Goal: Task Accomplishment & Management: Manage account settings

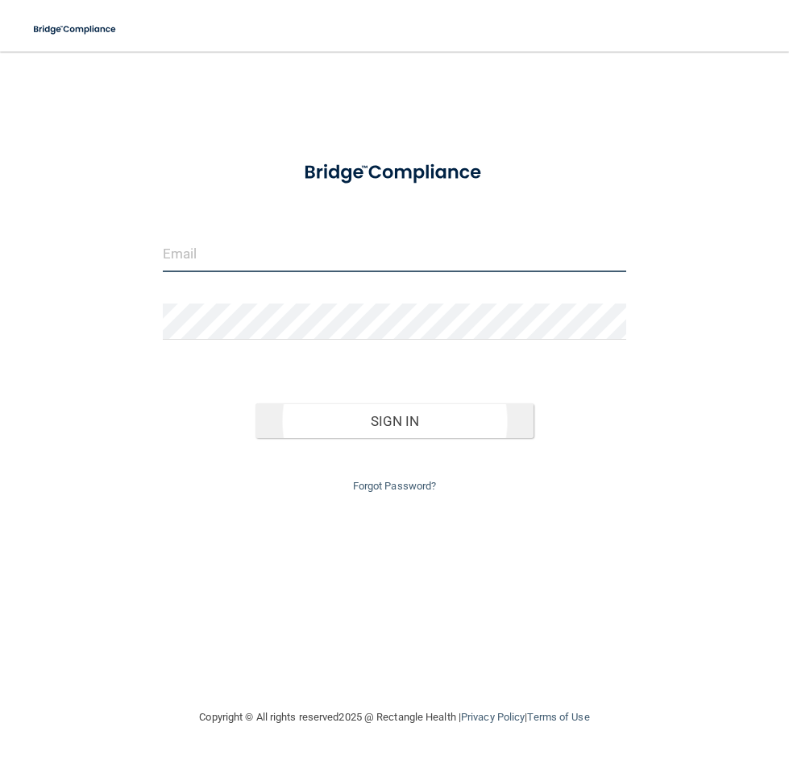
type input "[EMAIL_ADDRESS][DOMAIN_NAME]"
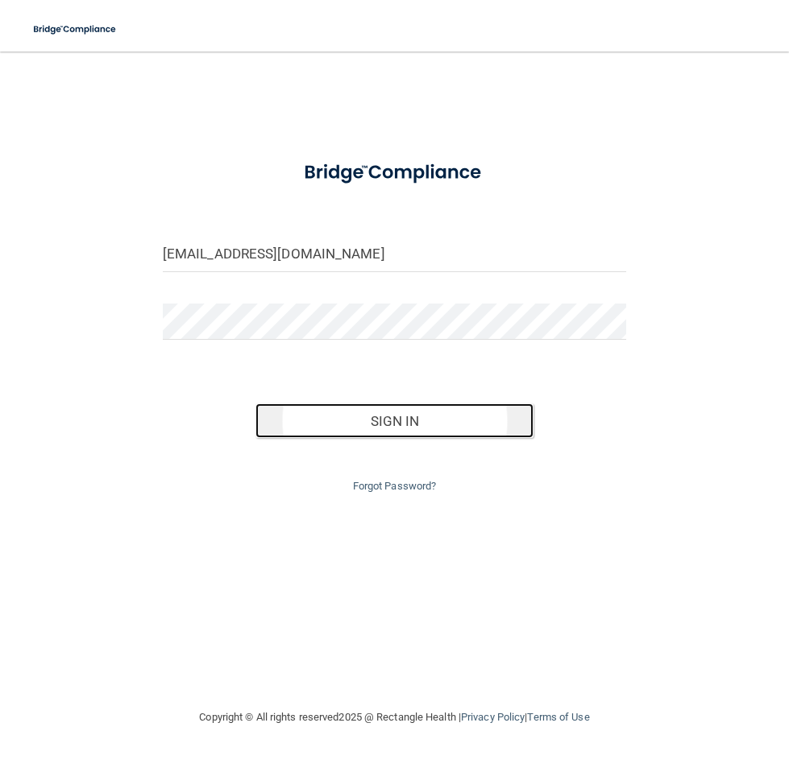
click at [365, 420] on button "Sign In" at bounding box center [394, 421] width 278 height 35
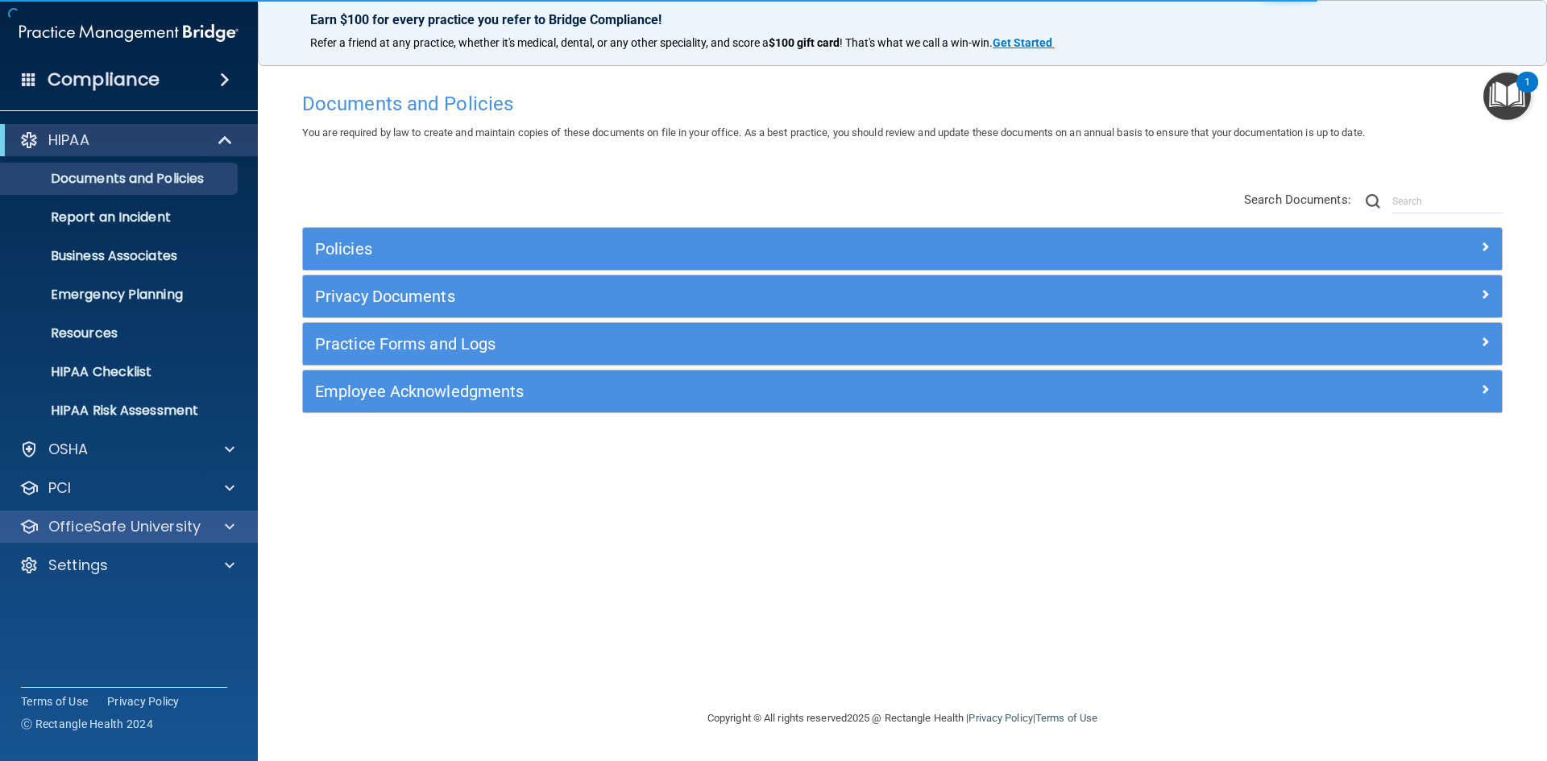
click at [108, 516] on div "OfficeSafe University" at bounding box center [129, 527] width 259 height 32
click at [151, 525] on p "OfficeSafe University" at bounding box center [124, 526] width 152 height 19
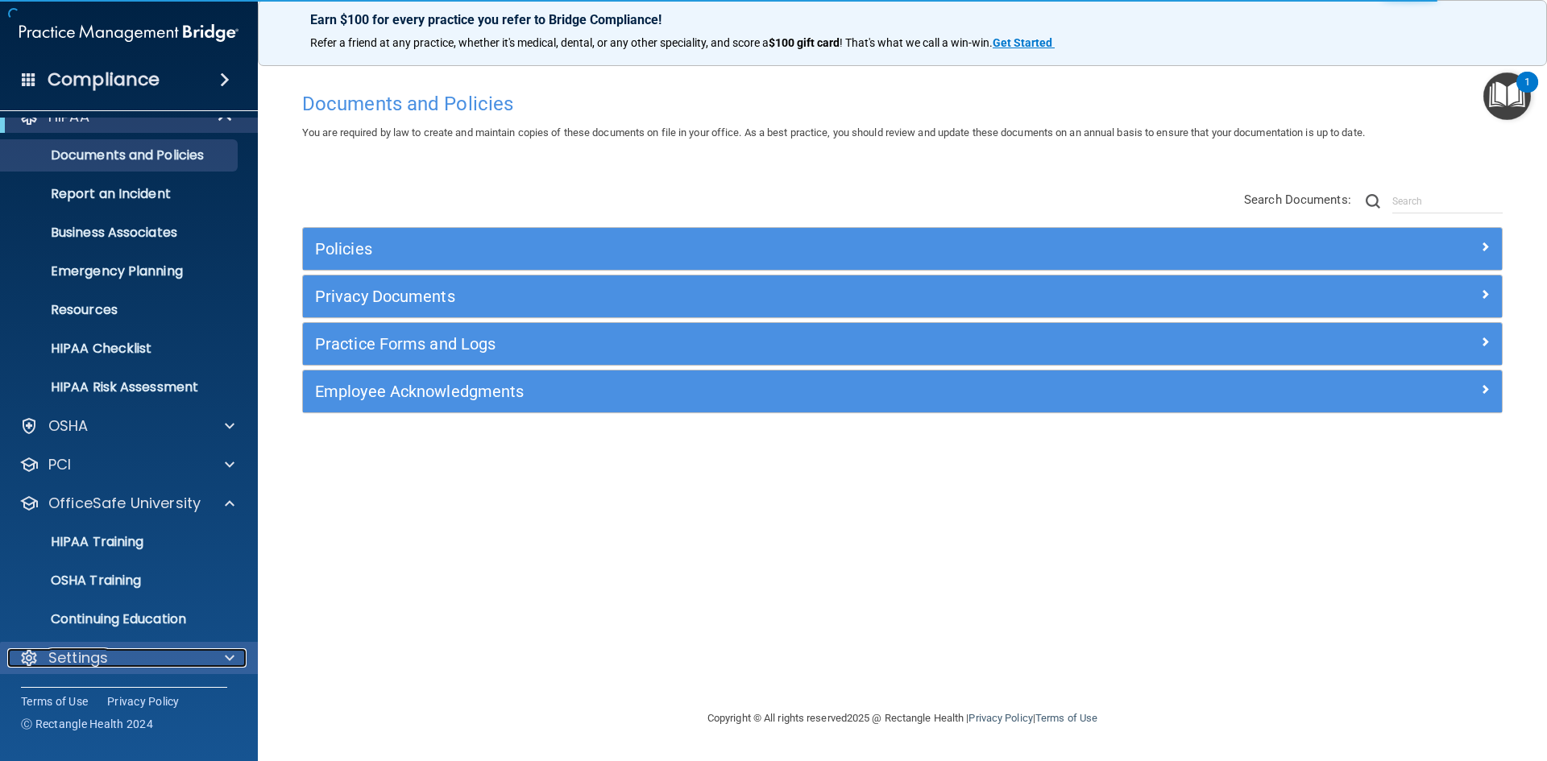
click at [107, 655] on p "Settings" at bounding box center [78, 657] width 60 height 19
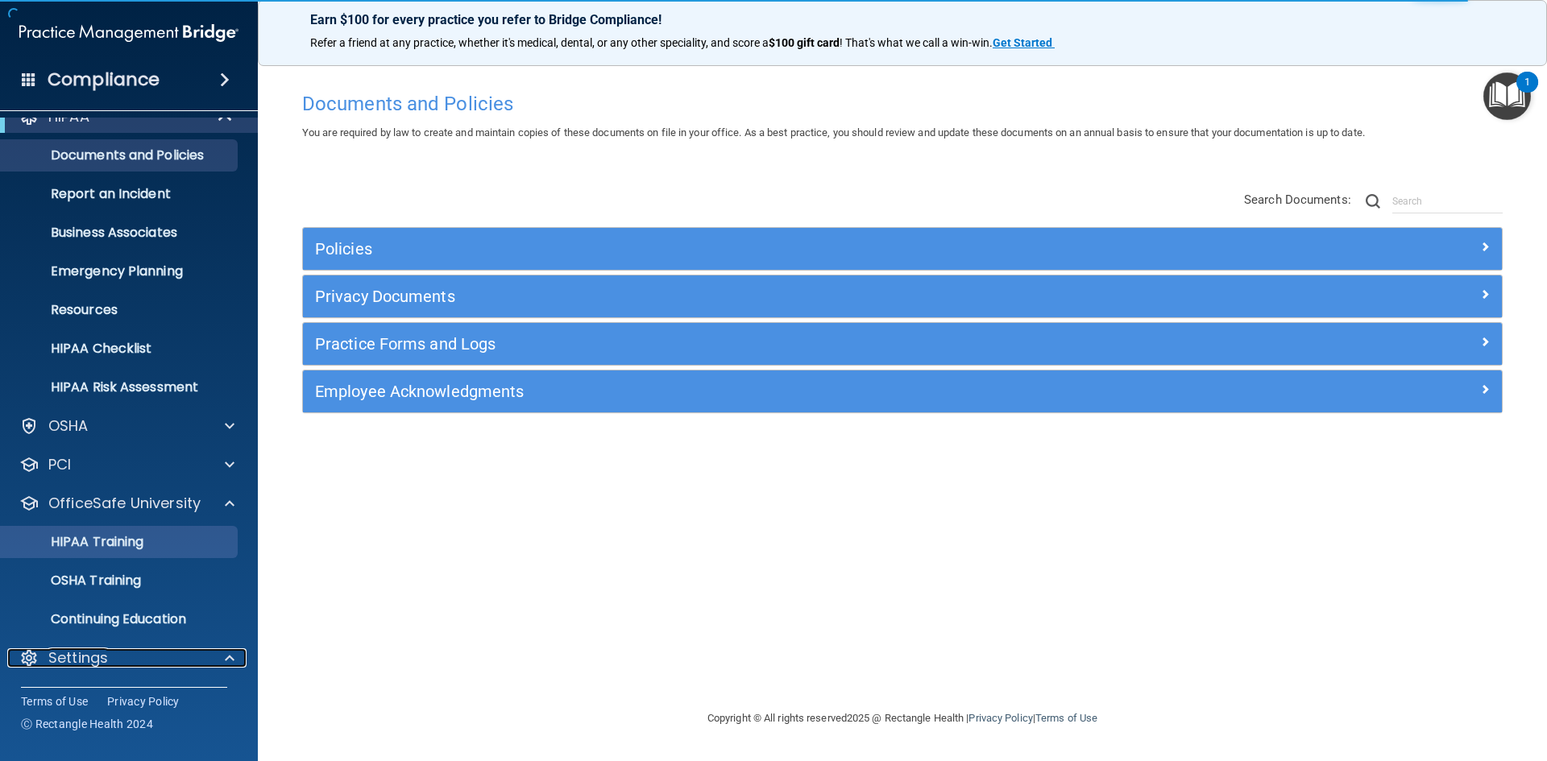
scroll to position [178, 0]
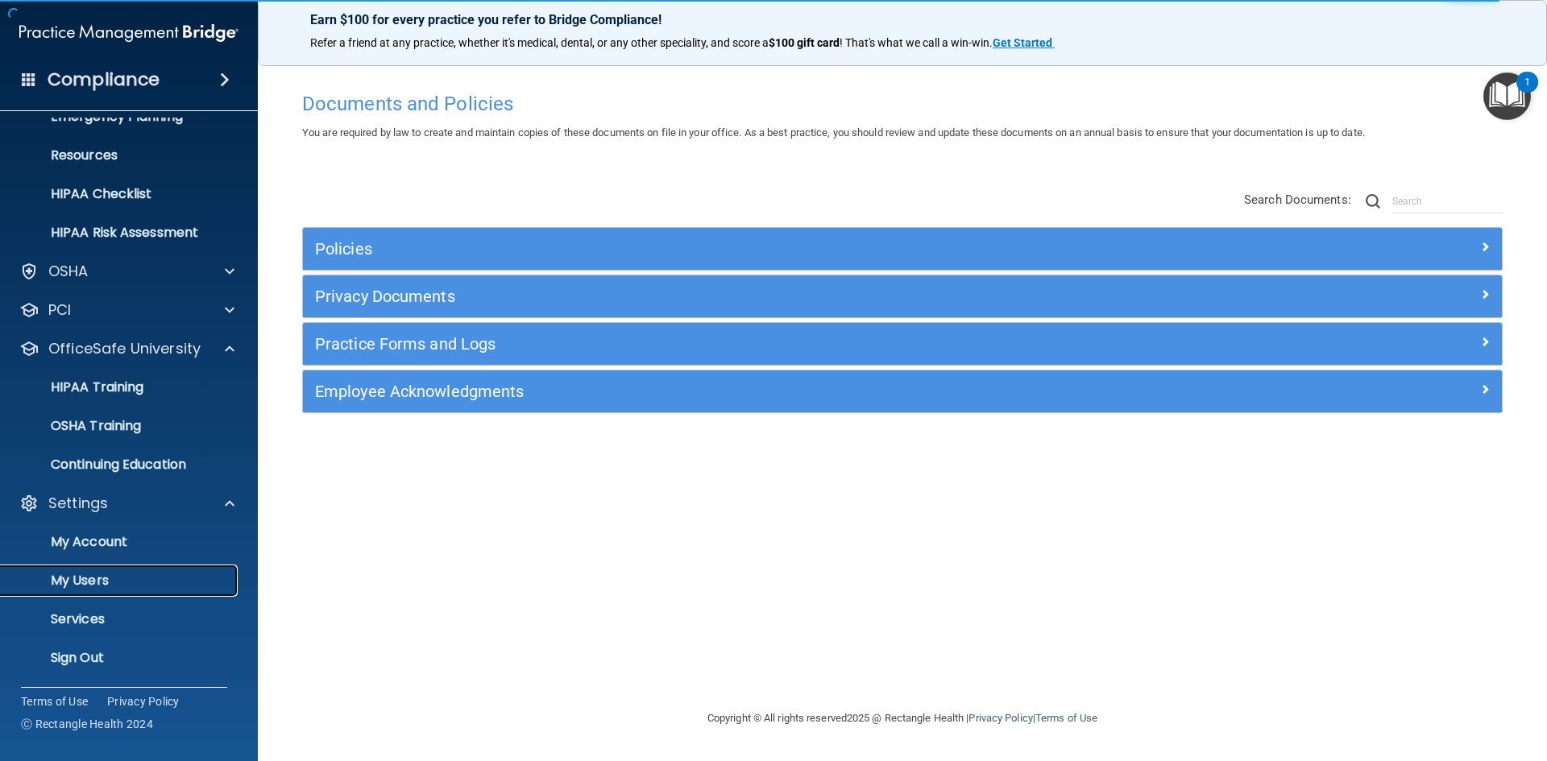
click at [76, 581] on p "My Users" at bounding box center [120, 581] width 220 height 16
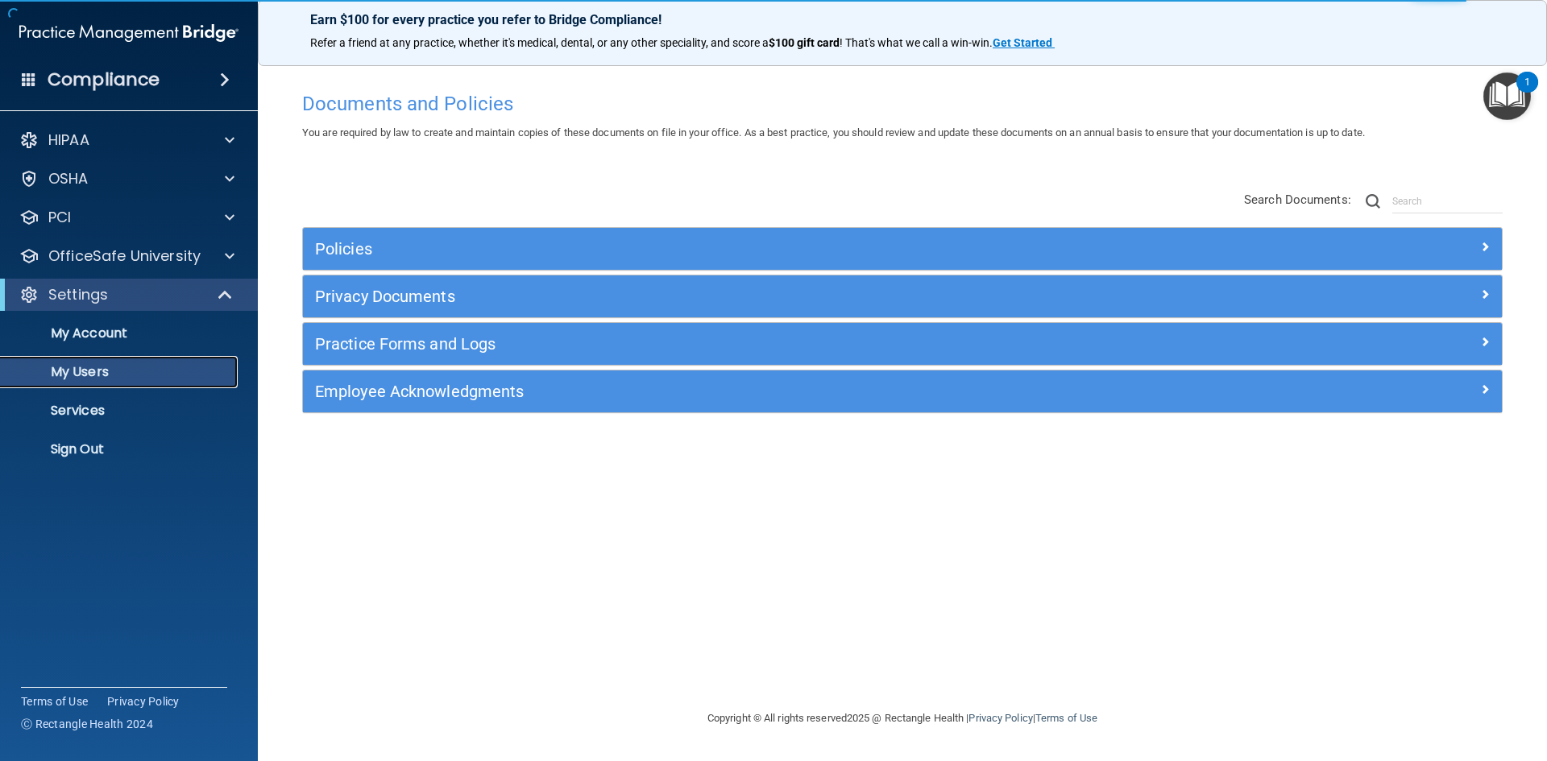
select select "20"
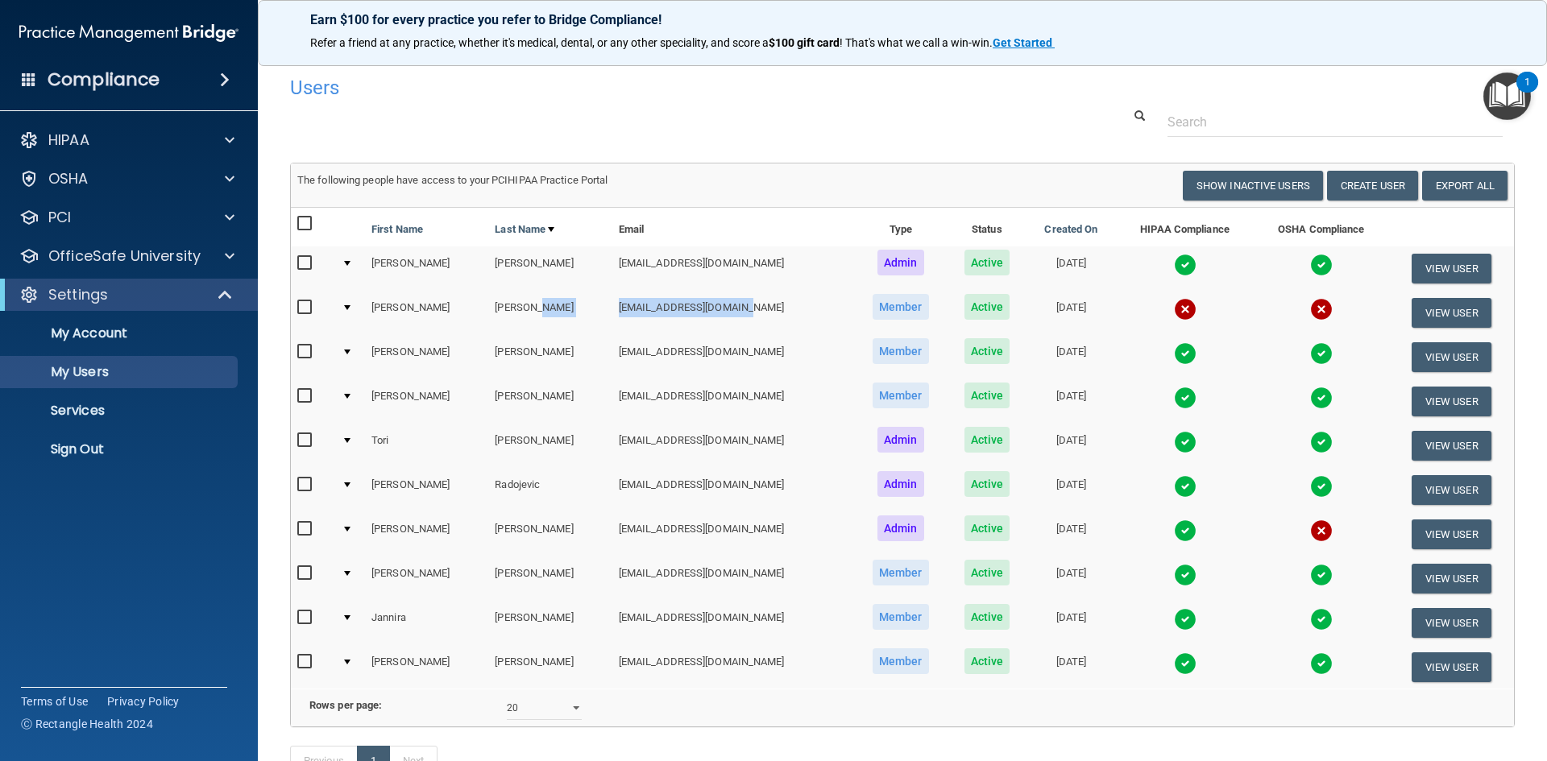
drag, startPoint x: 694, startPoint y: 311, endPoint x: 561, endPoint y: 304, distance: 133.9
click at [561, 304] on tr "[PERSON_NAME] [PERSON_NAME][EMAIL_ADDRESS][DOMAIN_NAME] Member Active [DATE] Vi…" at bounding box center [902, 313] width 1223 height 44
click at [309, 305] on input "checkbox" at bounding box center [306, 307] width 19 height 13
checkbox input "true"
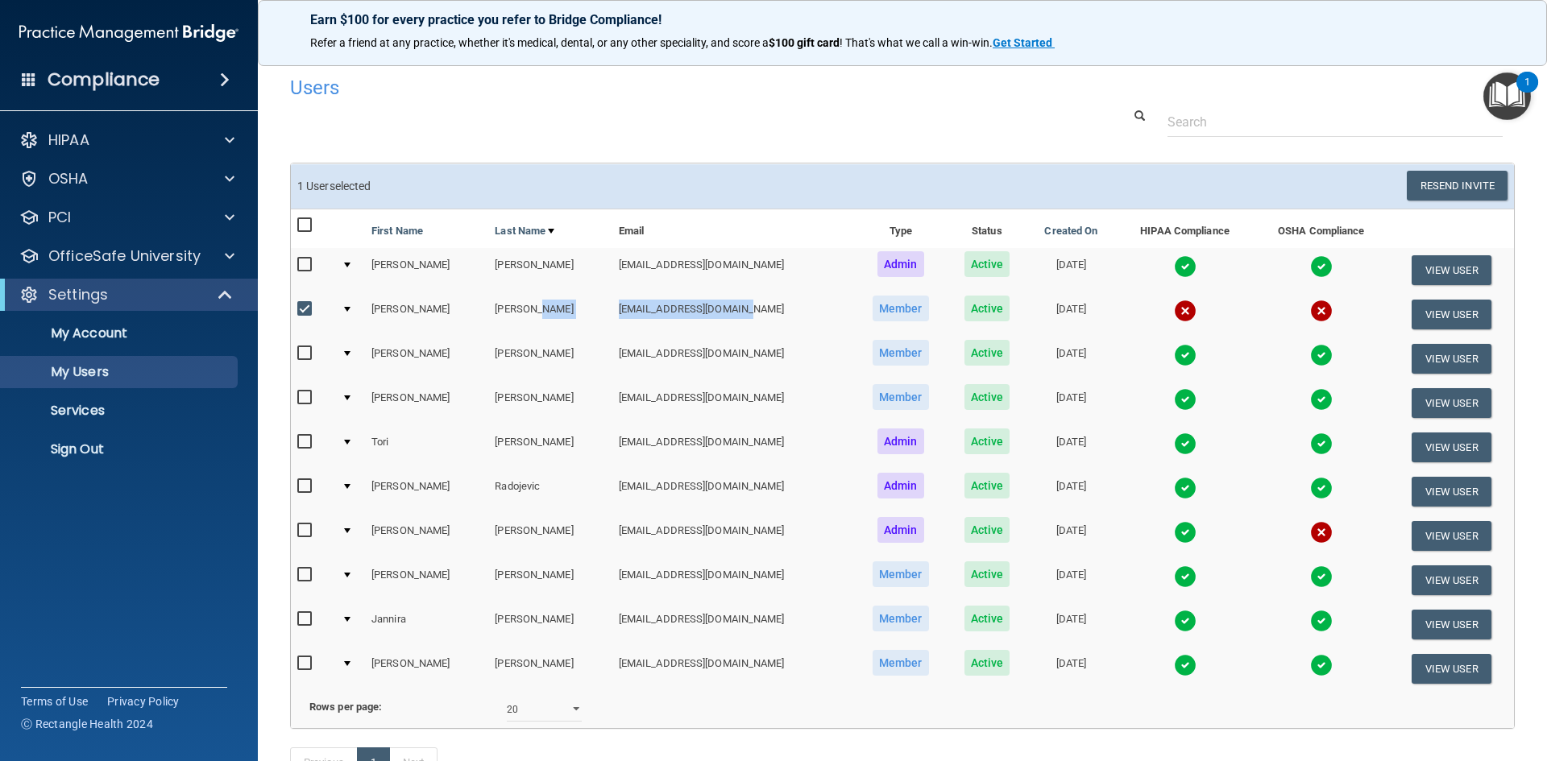
click at [633, 311] on td "[EMAIL_ADDRESS][DOMAIN_NAME]" at bounding box center [733, 314] width 242 height 44
drag, startPoint x: 1431, startPoint y: 311, endPoint x: 1417, endPoint y: 315, distance: 15.0
click at [788, 312] on button "View User" at bounding box center [1451, 315] width 80 height 30
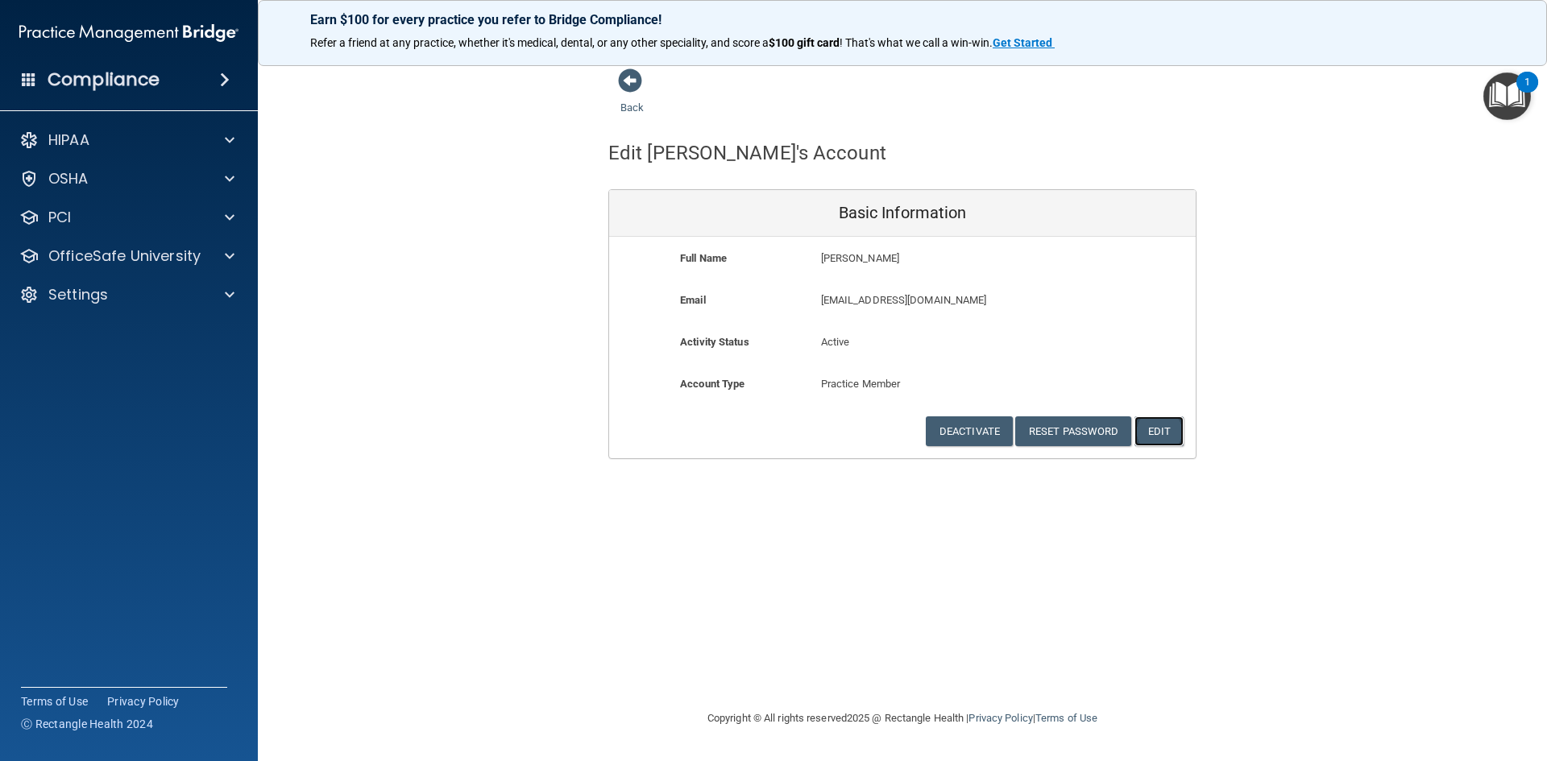
click at [788, 439] on button "Edit" at bounding box center [1158, 431] width 49 height 30
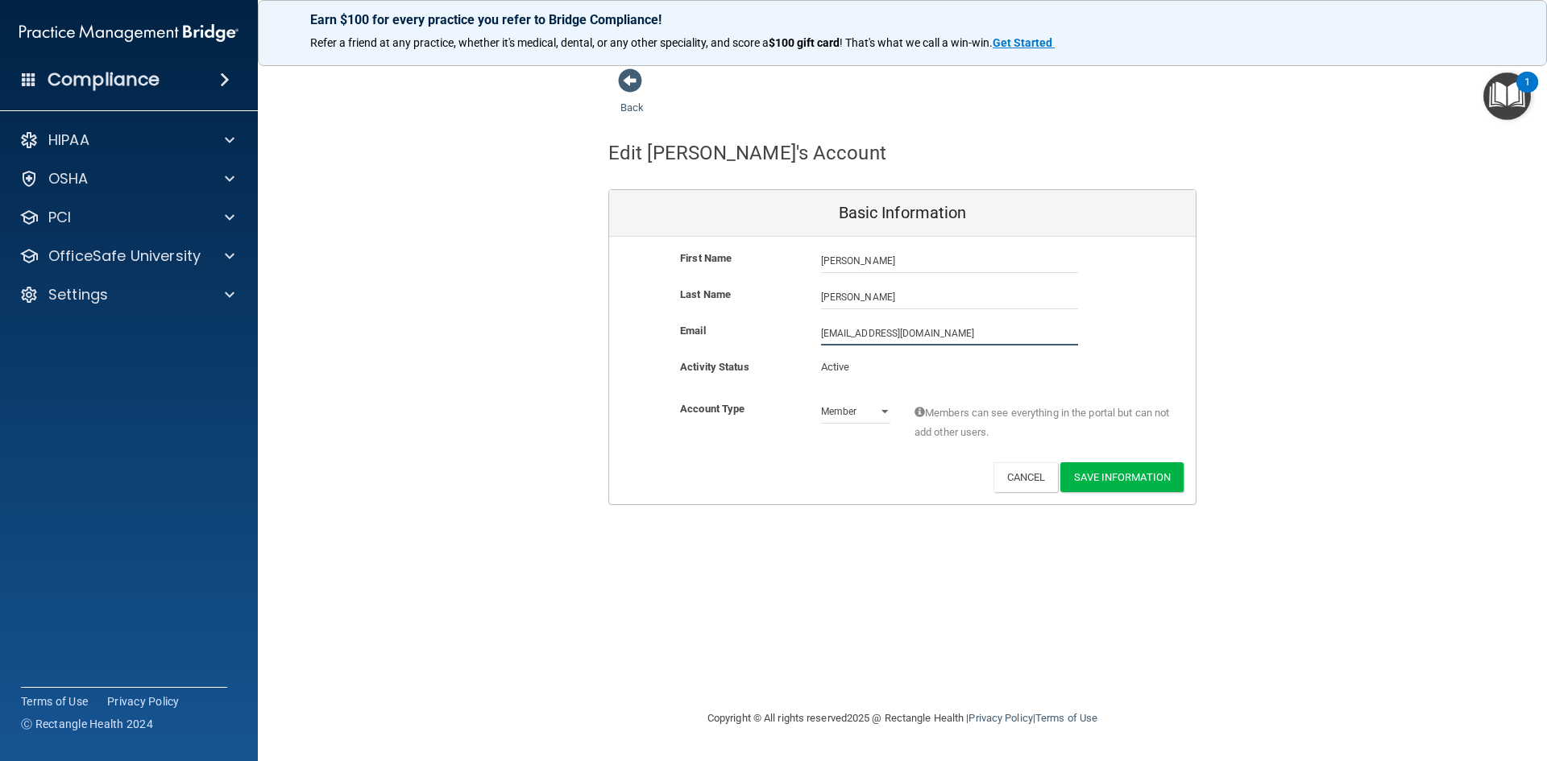
drag, startPoint x: 935, startPoint y: 331, endPoint x: 769, endPoint y: 341, distance: 166.2
click at [769, 341] on div "Email [EMAIL_ADDRESS][DOMAIN_NAME] [EMAIL_ADDRESS][DOMAIN_NAME]" at bounding box center [902, 333] width 586 height 24
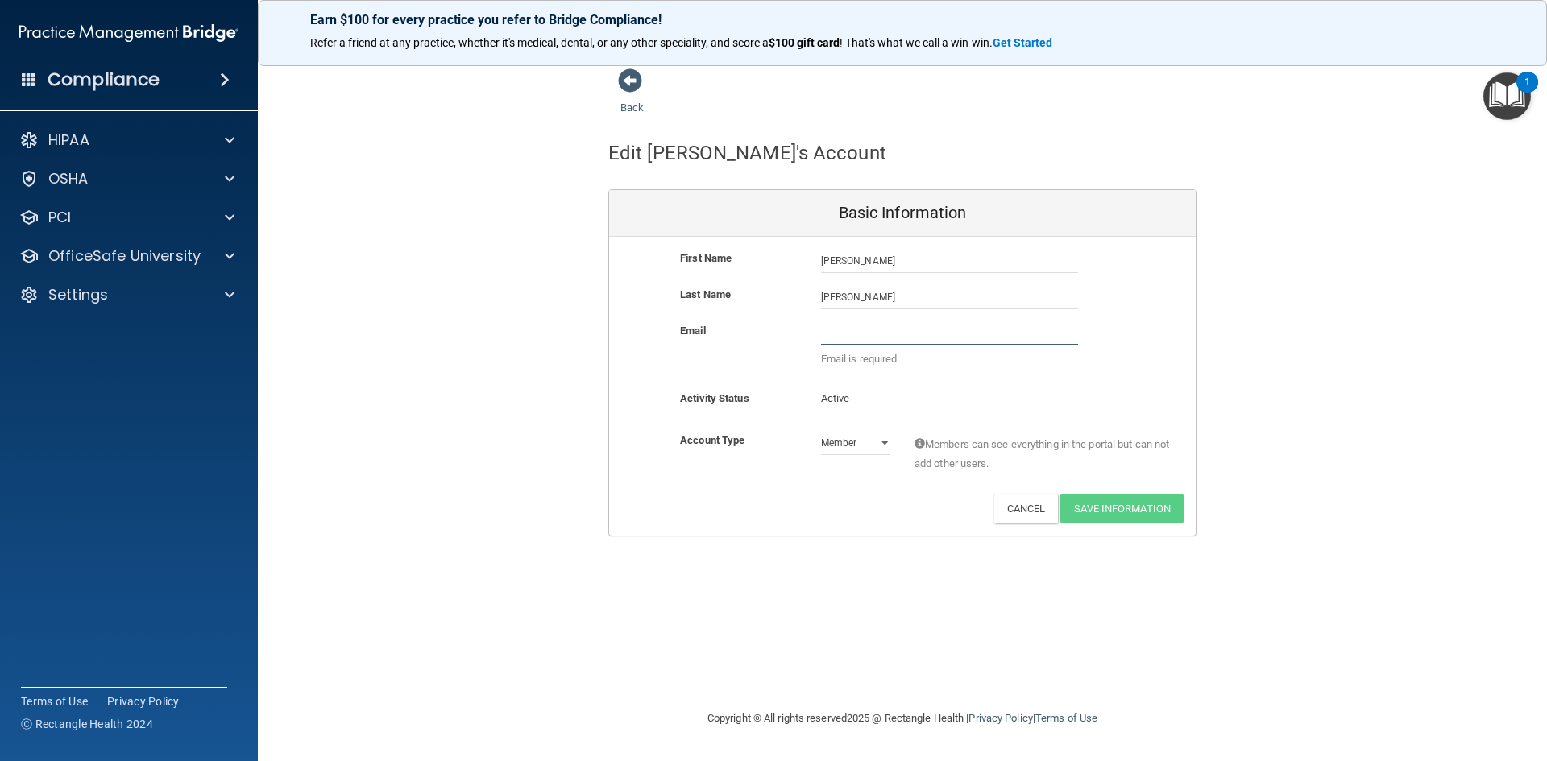
paste input "[EMAIL_ADDRESS][DOMAIN_NAME]"
type input "[EMAIL_ADDRESS][DOMAIN_NAME]"
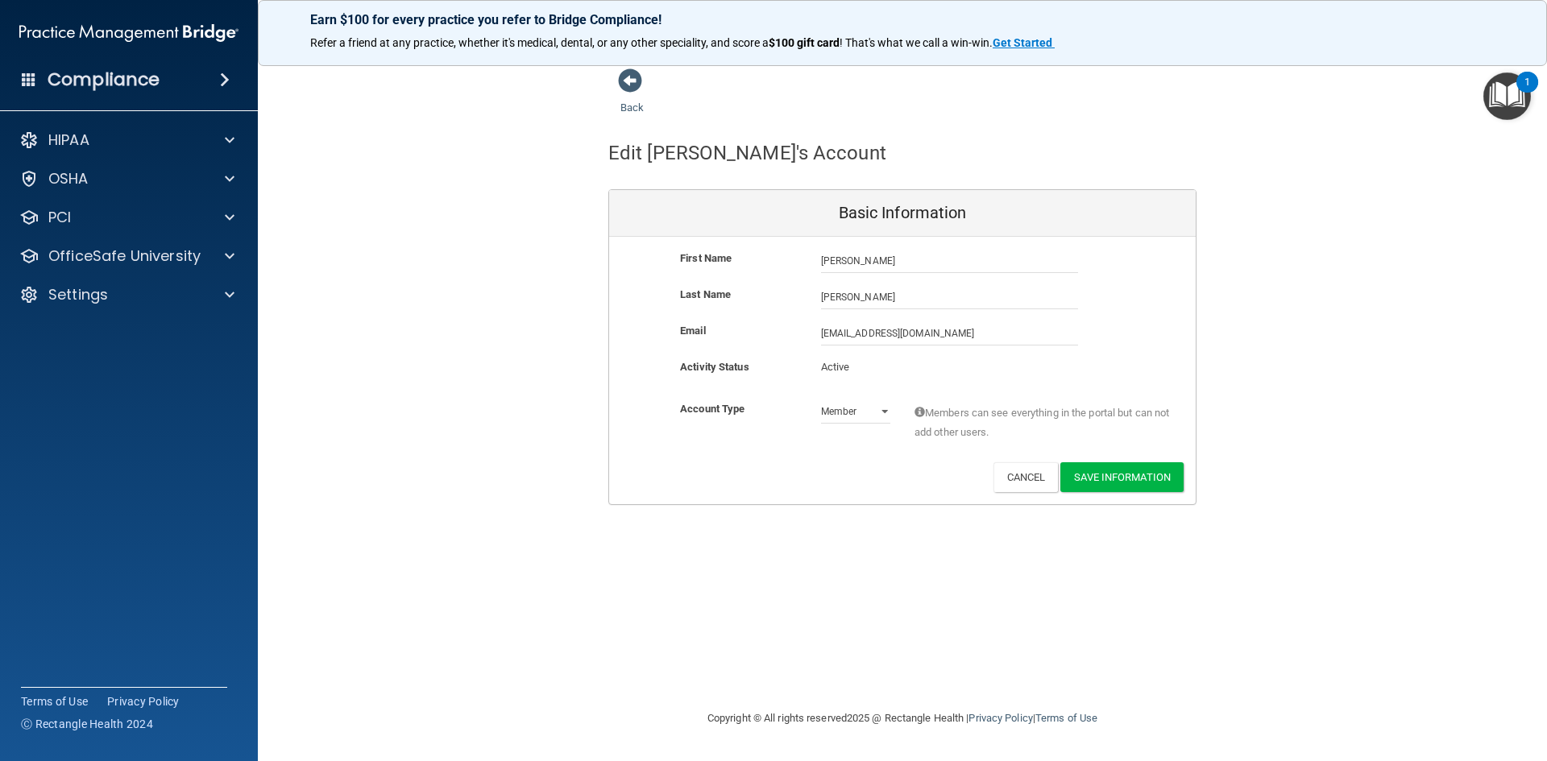
click at [552, 526] on div "Back Edit [PERSON_NAME]'s Account Basic Information First Name [PERSON_NAME] [P…" at bounding box center [902, 380] width 1224 height 625
click at [788, 479] on button "Save Information" at bounding box center [1121, 477] width 123 height 30
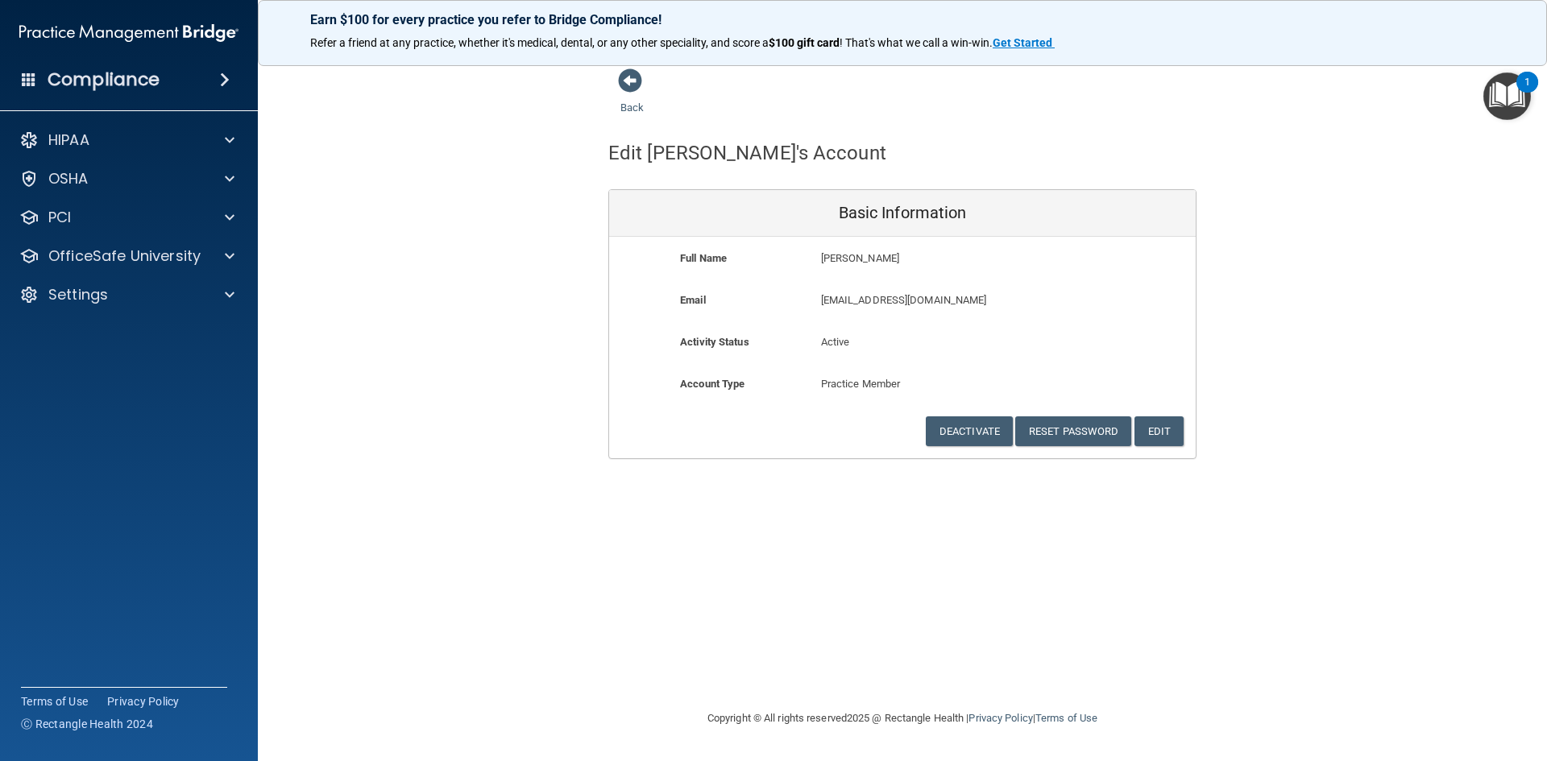
click at [788, 558] on div "Back Edit [PERSON_NAME]'s Account Basic Information Full Name [PERSON_NAME] [PE…" at bounding box center [902, 380] width 1224 height 625
click at [633, 81] on span at bounding box center [630, 80] width 24 height 24
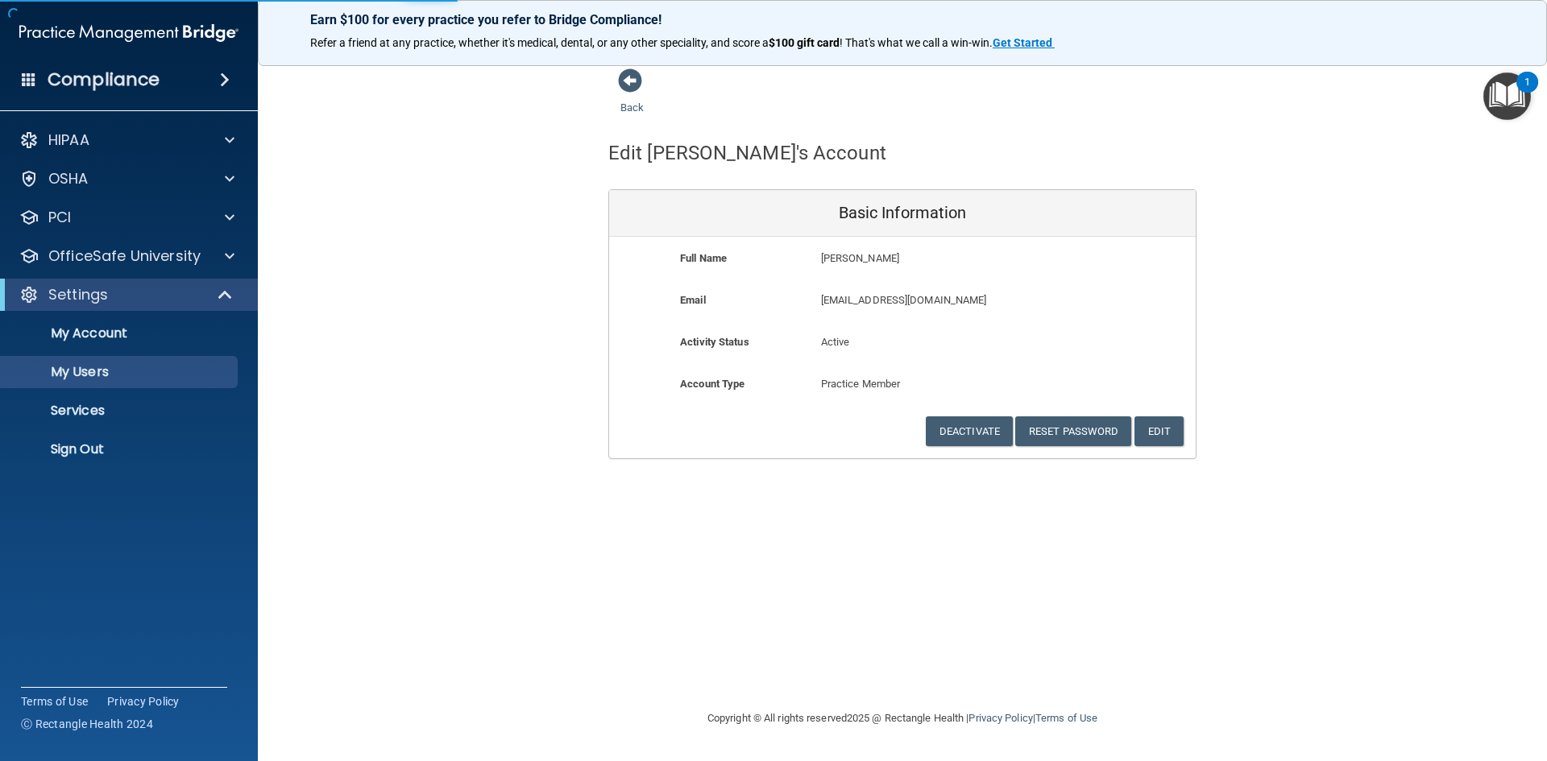
select select "20"
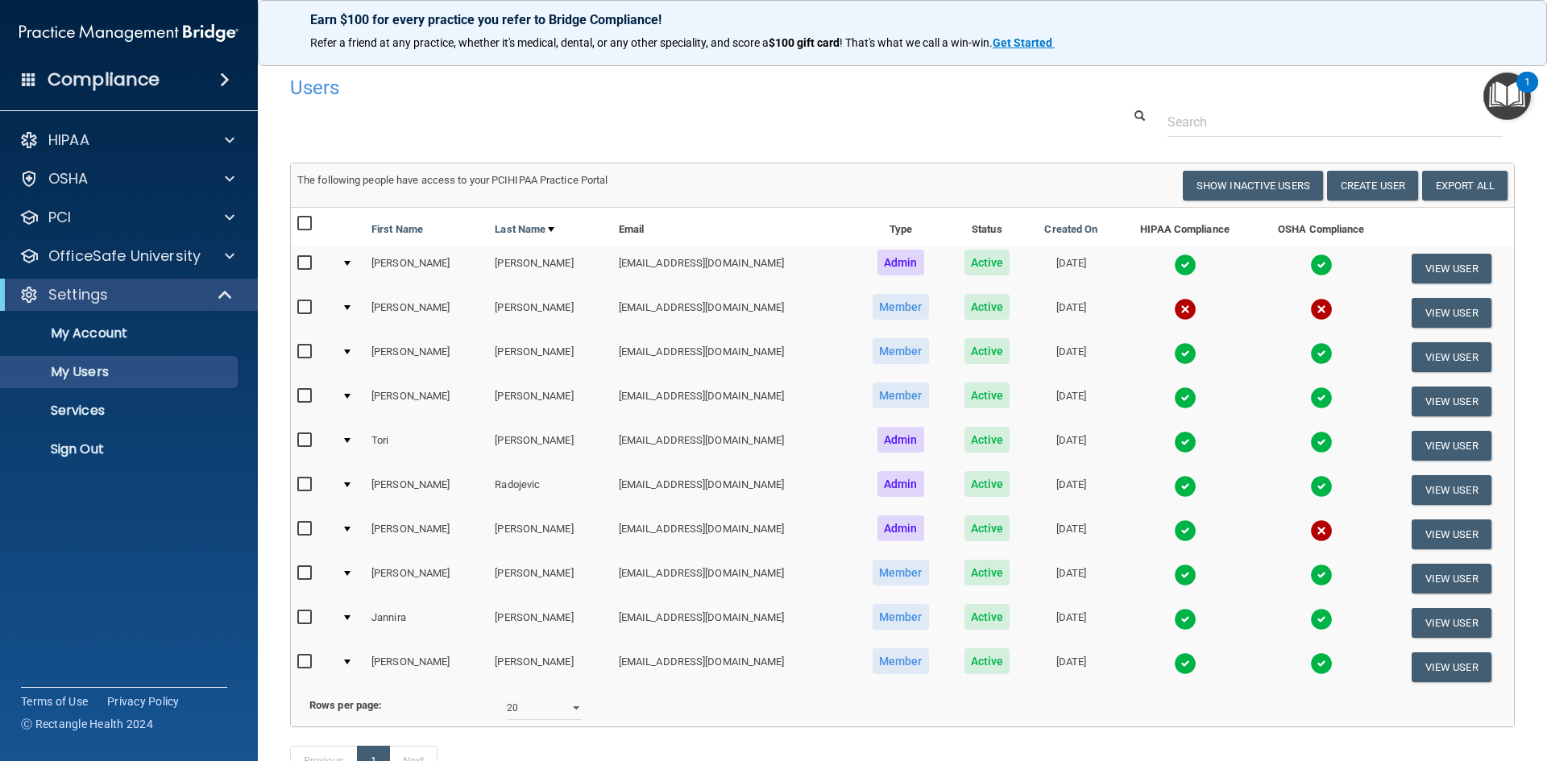
click at [788, 308] on td at bounding box center [1185, 313] width 138 height 44
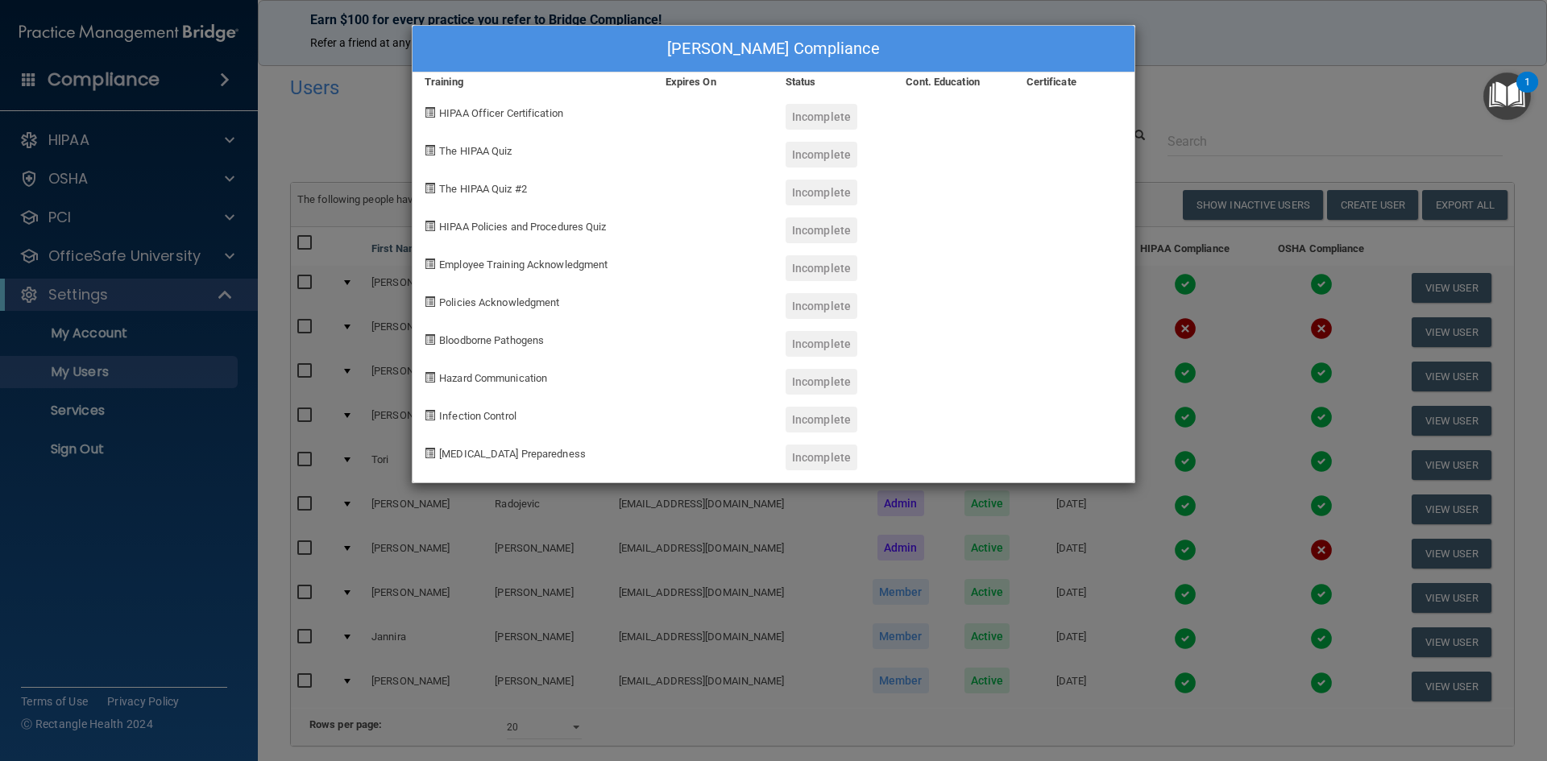
click at [349, 79] on div "[PERSON_NAME] Compliance Training Expires On Status Cont. Education Certificate…" at bounding box center [773, 380] width 1547 height 761
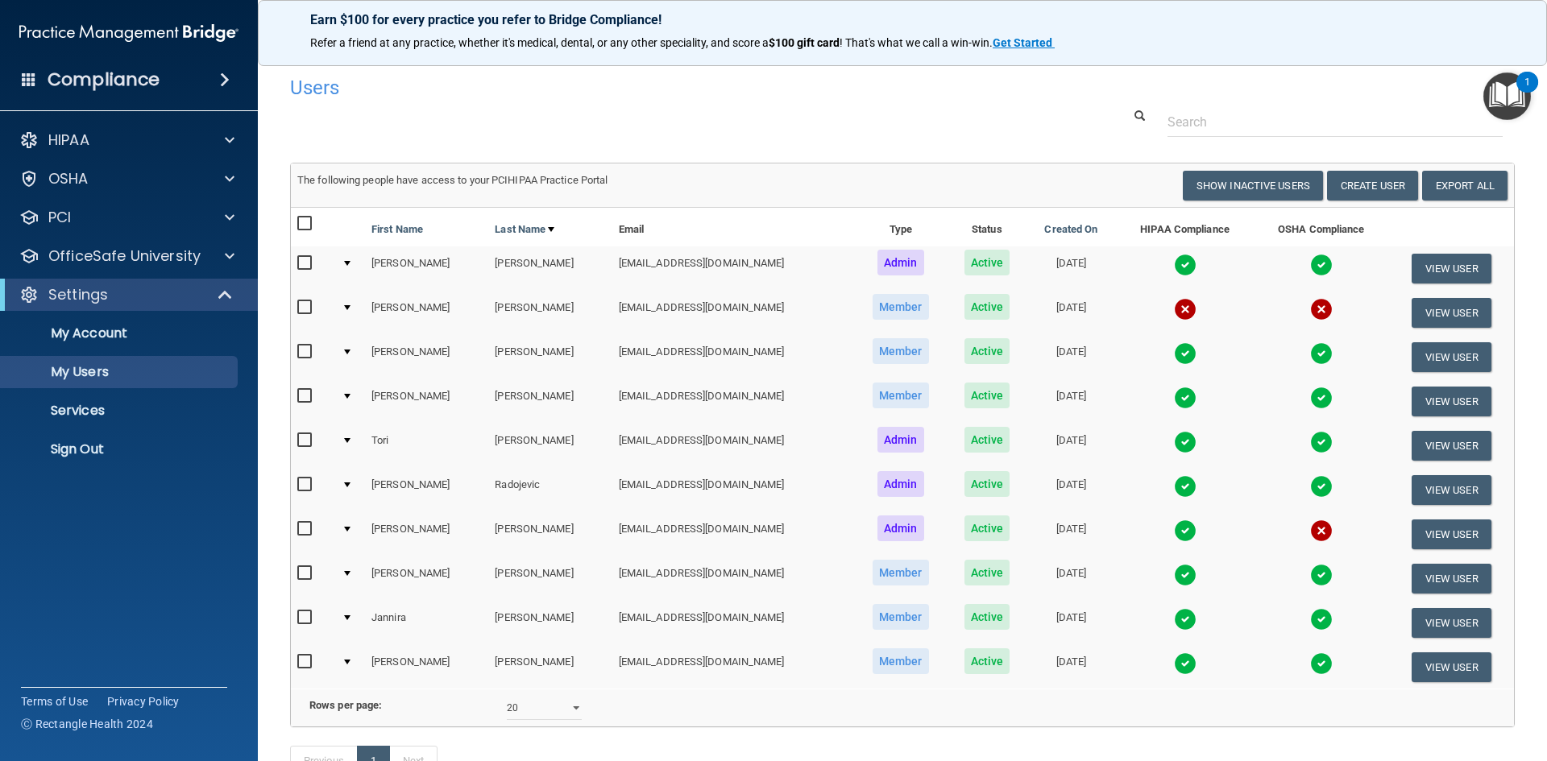
click at [303, 305] on input "checkbox" at bounding box center [306, 307] width 19 height 13
checkbox input "true"
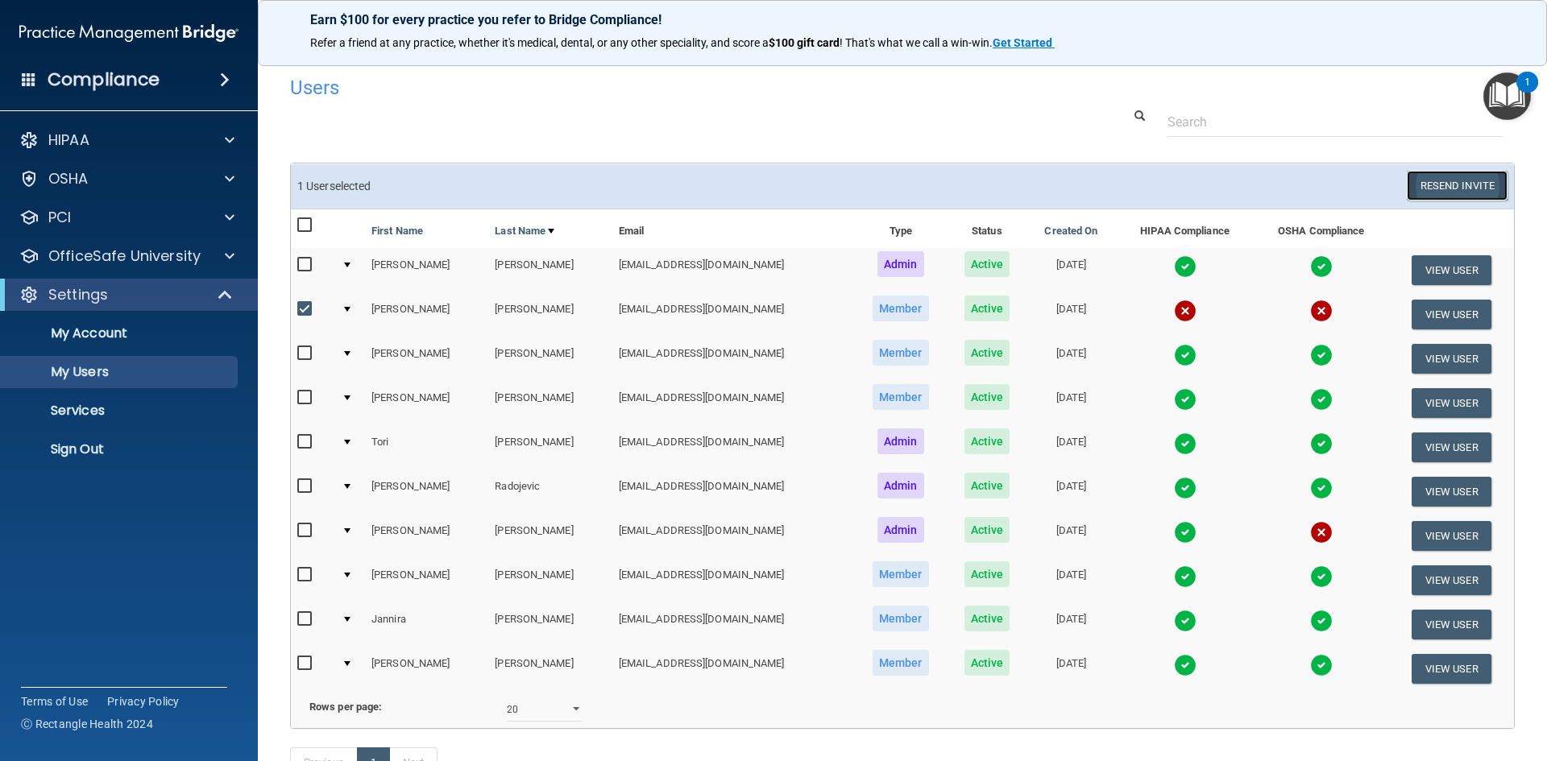
click at [788, 183] on button "Resend Invite" at bounding box center [1457, 186] width 101 height 30
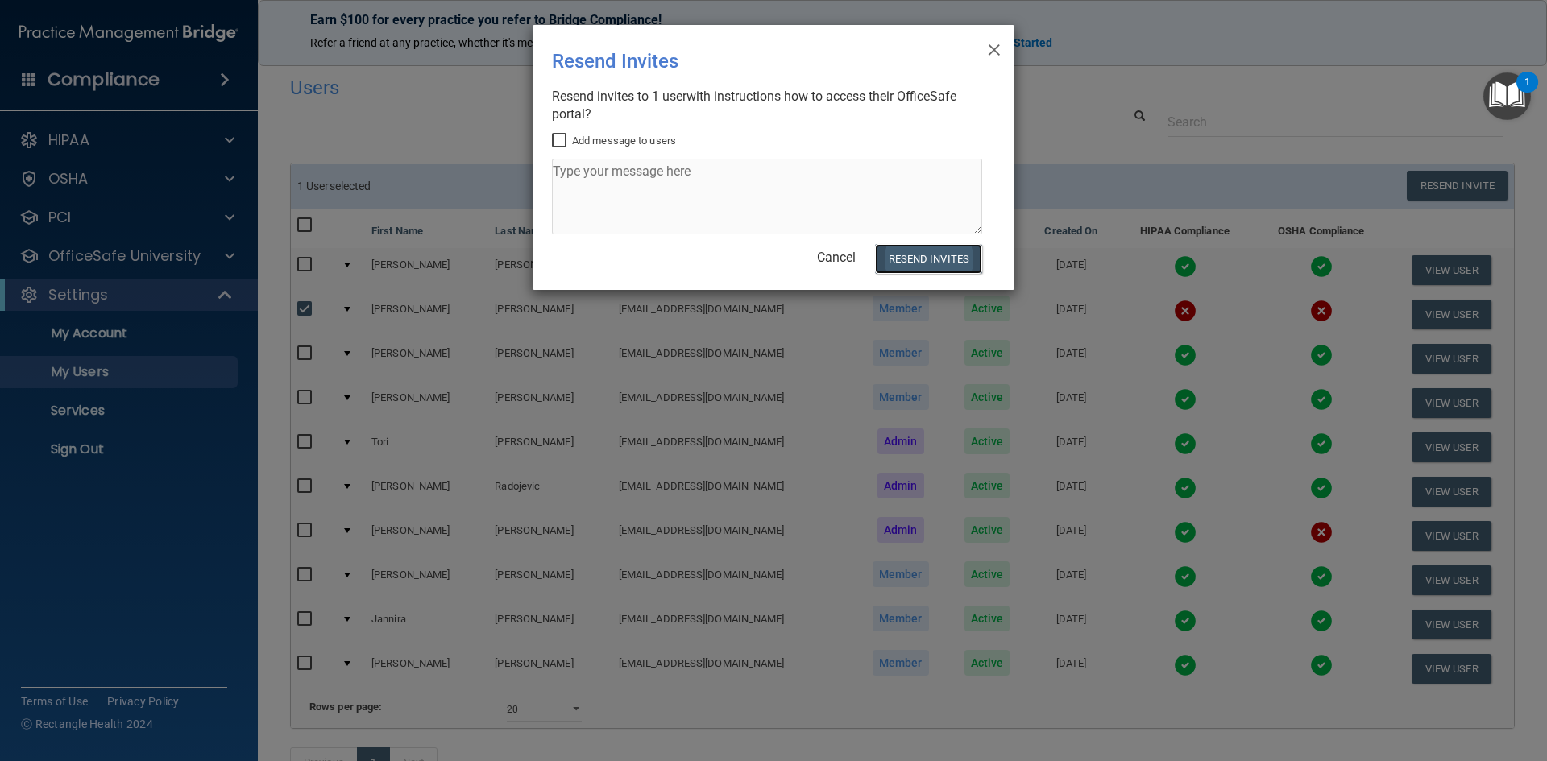
click at [788, 261] on button "Resend Invites" at bounding box center [928, 259] width 107 height 30
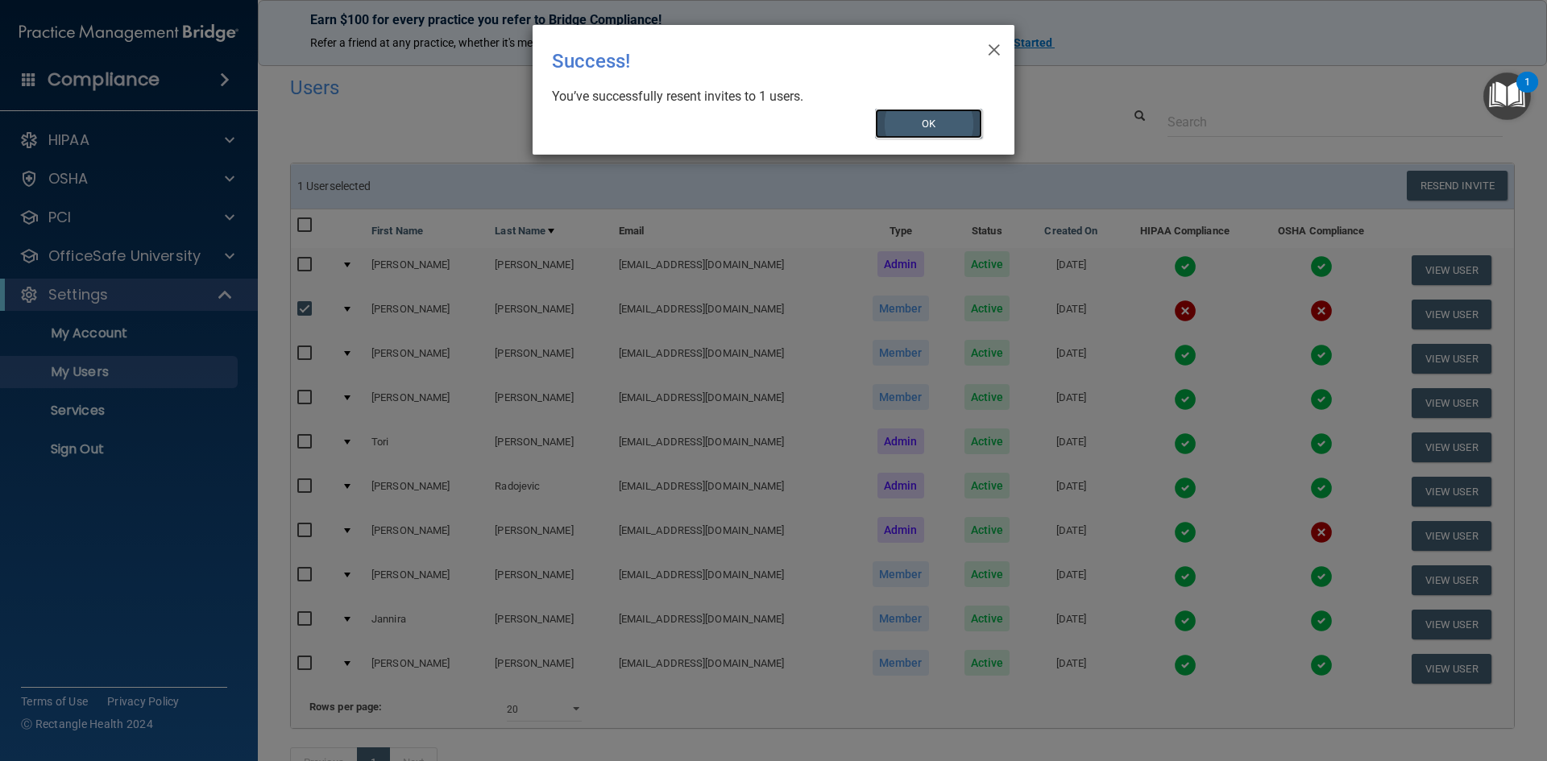
click at [788, 130] on button "OK" at bounding box center [929, 124] width 108 height 30
